Goal: Use online tool/utility

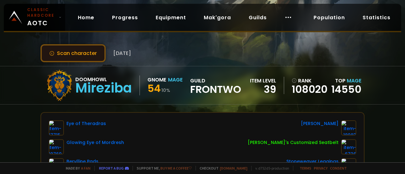
click at [85, 55] on button "Scan character" at bounding box center [72, 53] width 65 height 18
click at [86, 56] on button "Scan character" at bounding box center [72, 53] width 65 height 18
click at [92, 54] on button "Scan character" at bounding box center [72, 53] width 65 height 18
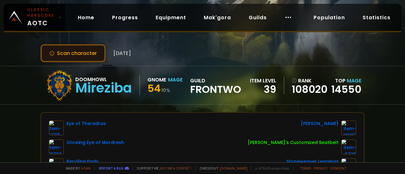
click at [92, 54] on button "Scan character" at bounding box center [72, 53] width 65 height 18
click at [73, 48] on button "Scan character" at bounding box center [72, 53] width 65 height 18
